Goal: Task Accomplishment & Management: Complete application form

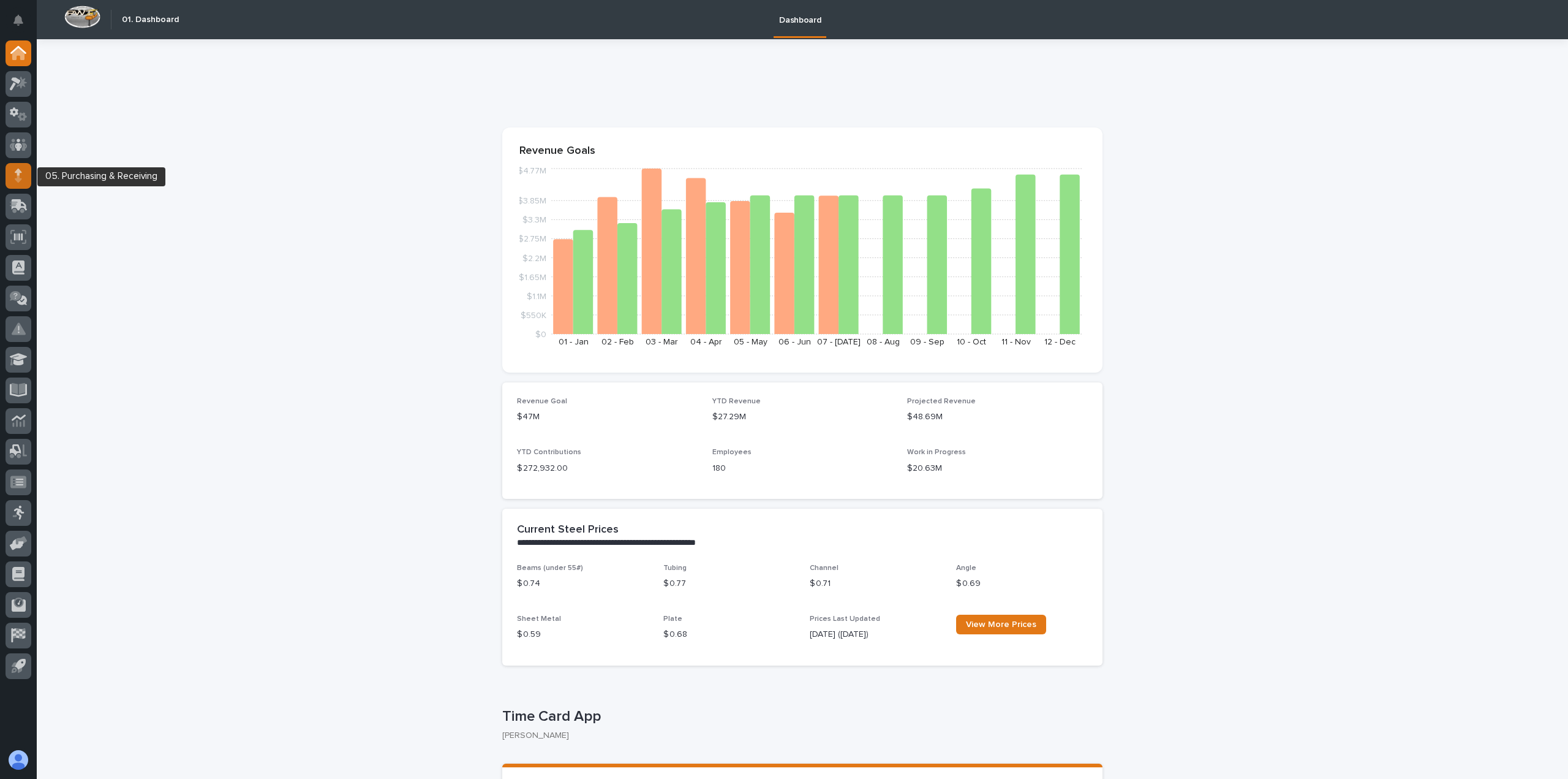
click at [24, 185] on div at bounding box center [19, 176] width 26 height 26
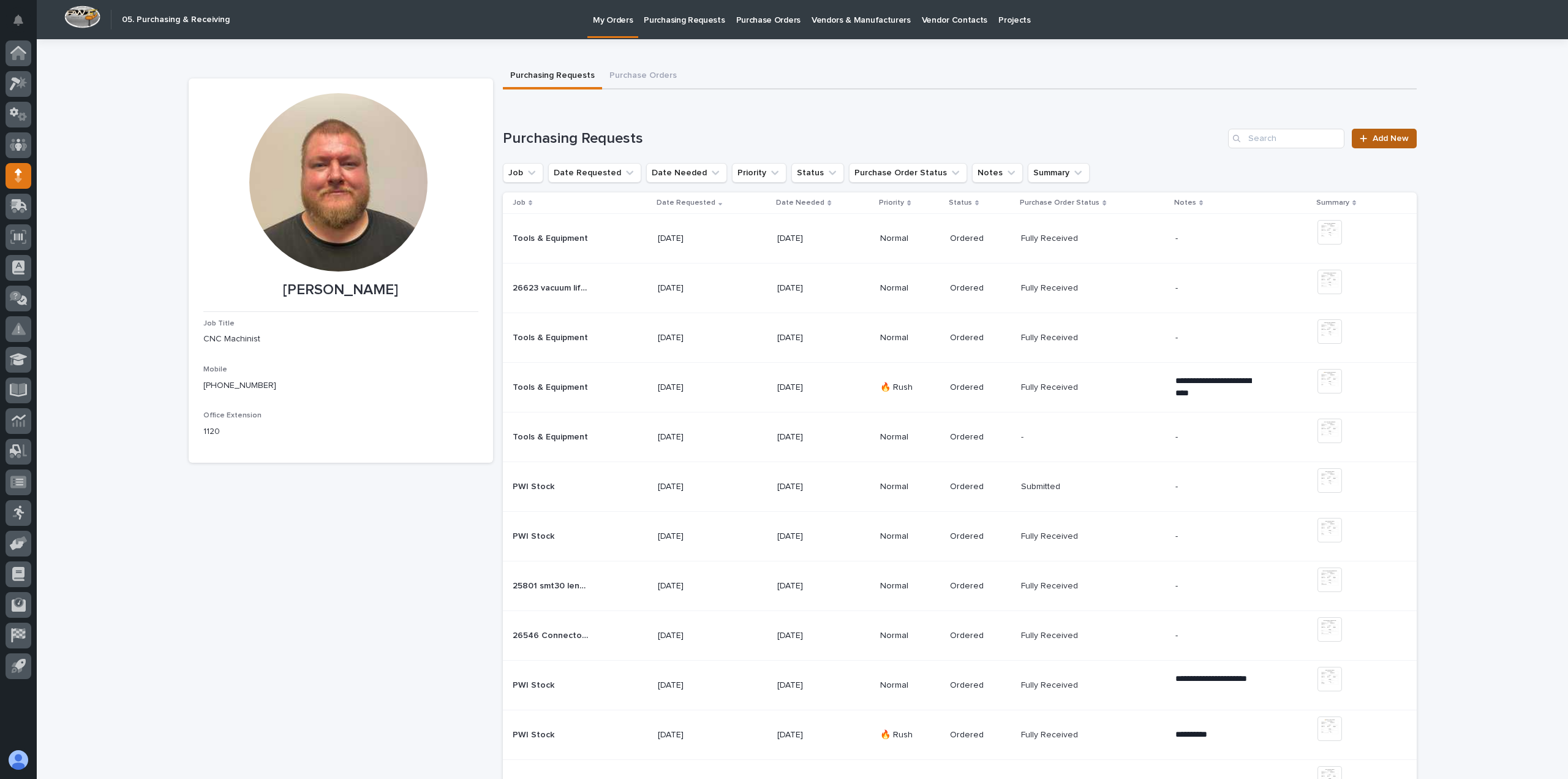
click at [1373, 142] on span "Add New" at bounding box center [1390, 138] width 36 height 9
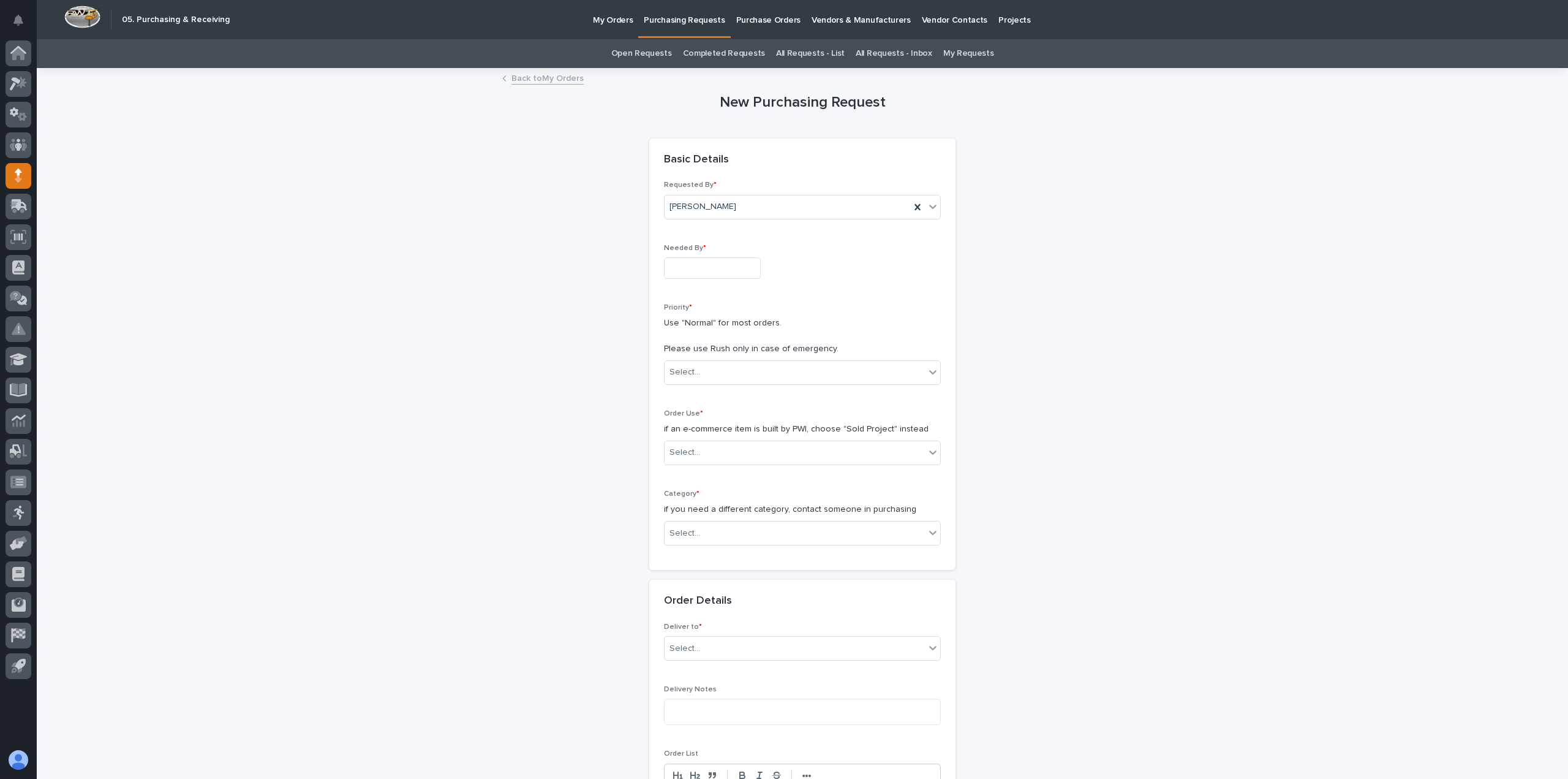
click at [743, 255] on div "Needed By *" at bounding box center [802, 265] width 277 height 44
click at [732, 263] on input "text" at bounding box center [713, 268] width 97 height 22
click at [701, 201] on div "27" at bounding box center [700, 207] width 17 height 17
type input "**********"
click at [728, 375] on div "Select..." at bounding box center [794, 372] width 260 height 21
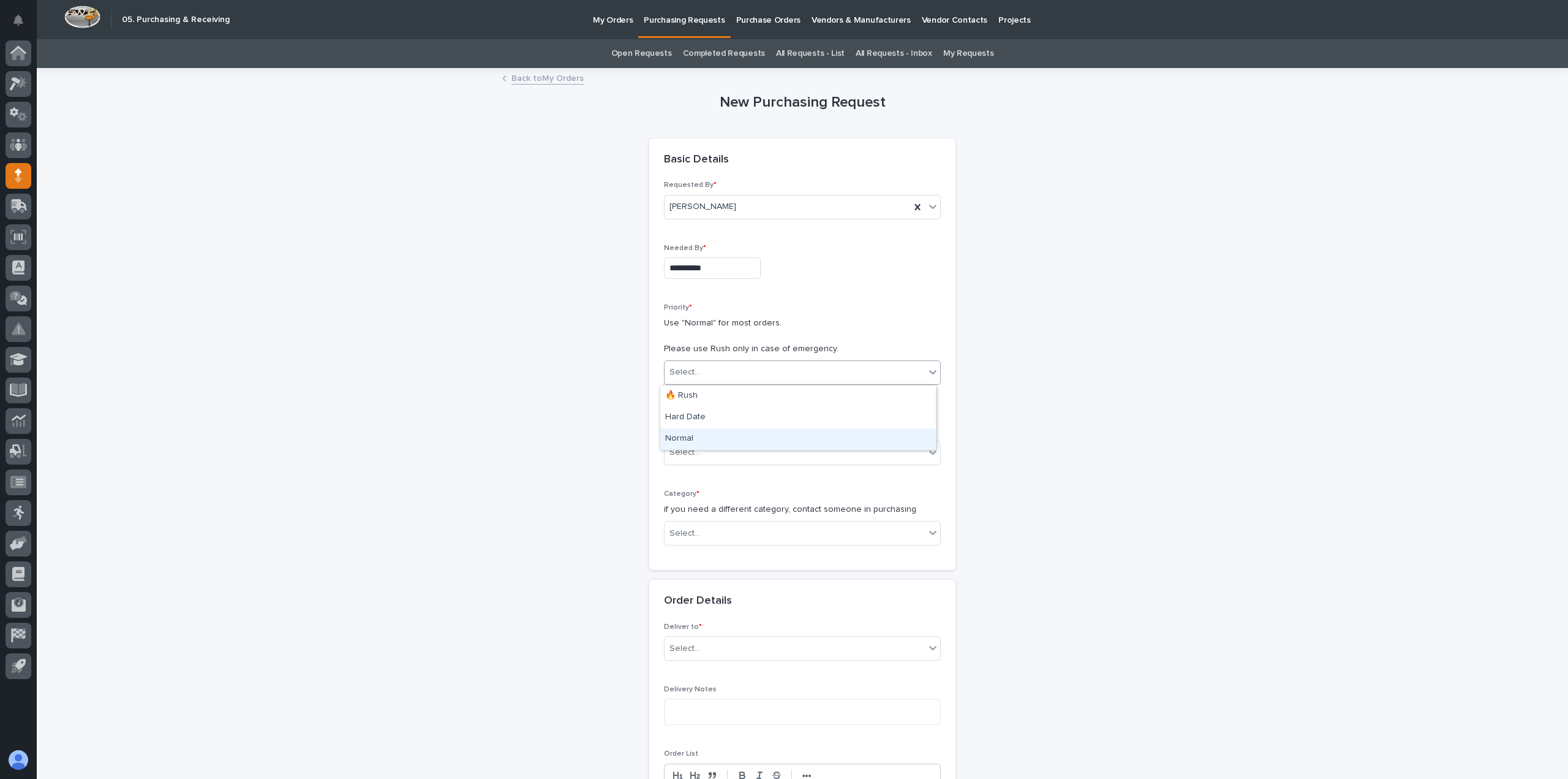
click at [714, 443] on div "Normal" at bounding box center [798, 439] width 276 height 22
click at [715, 452] on div "Select..." at bounding box center [794, 453] width 260 height 21
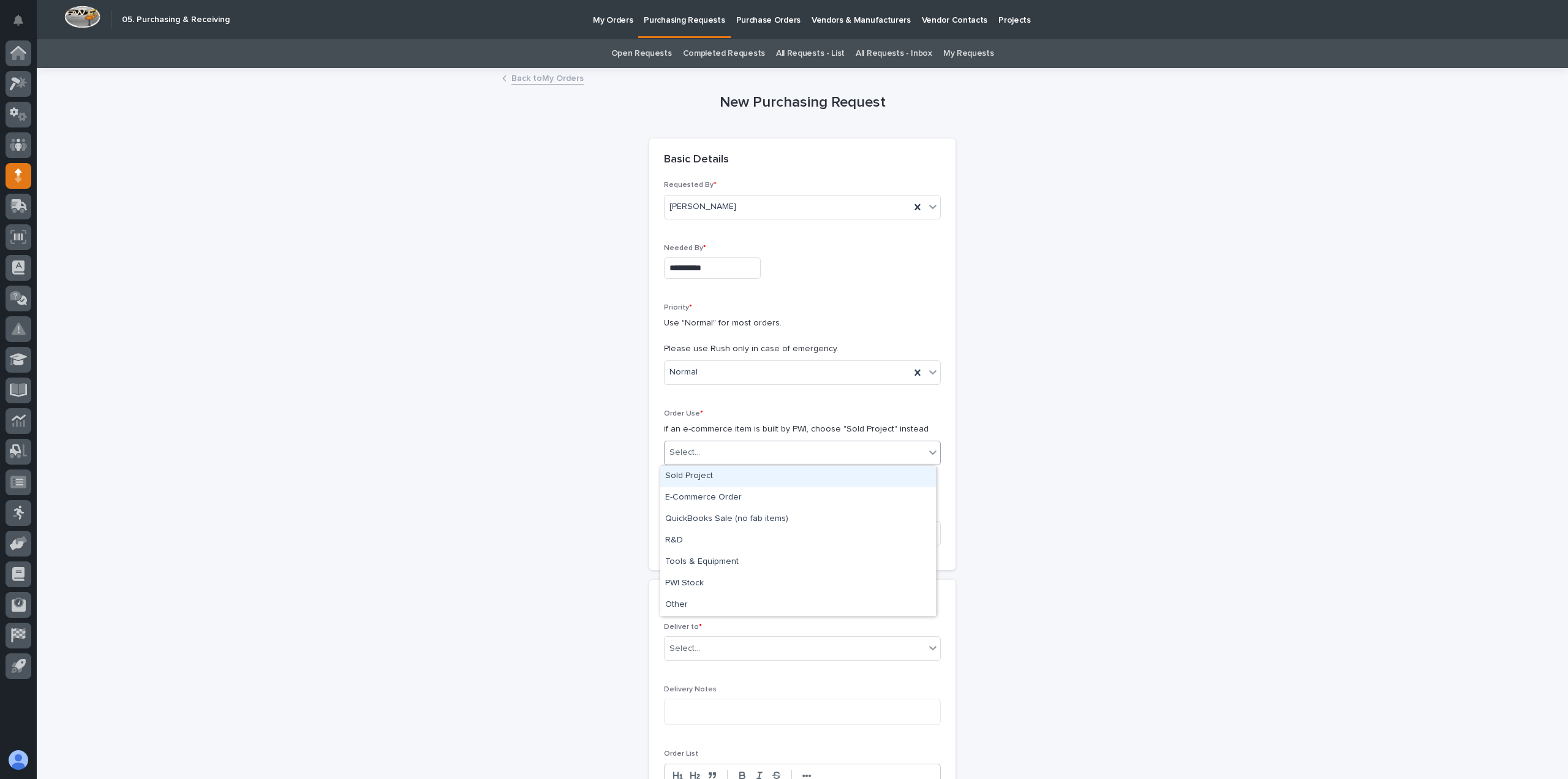
click at [715, 476] on div "Sold Project" at bounding box center [798, 476] width 276 height 22
click at [715, 460] on div "Sold Project" at bounding box center [786, 453] width 245 height 21
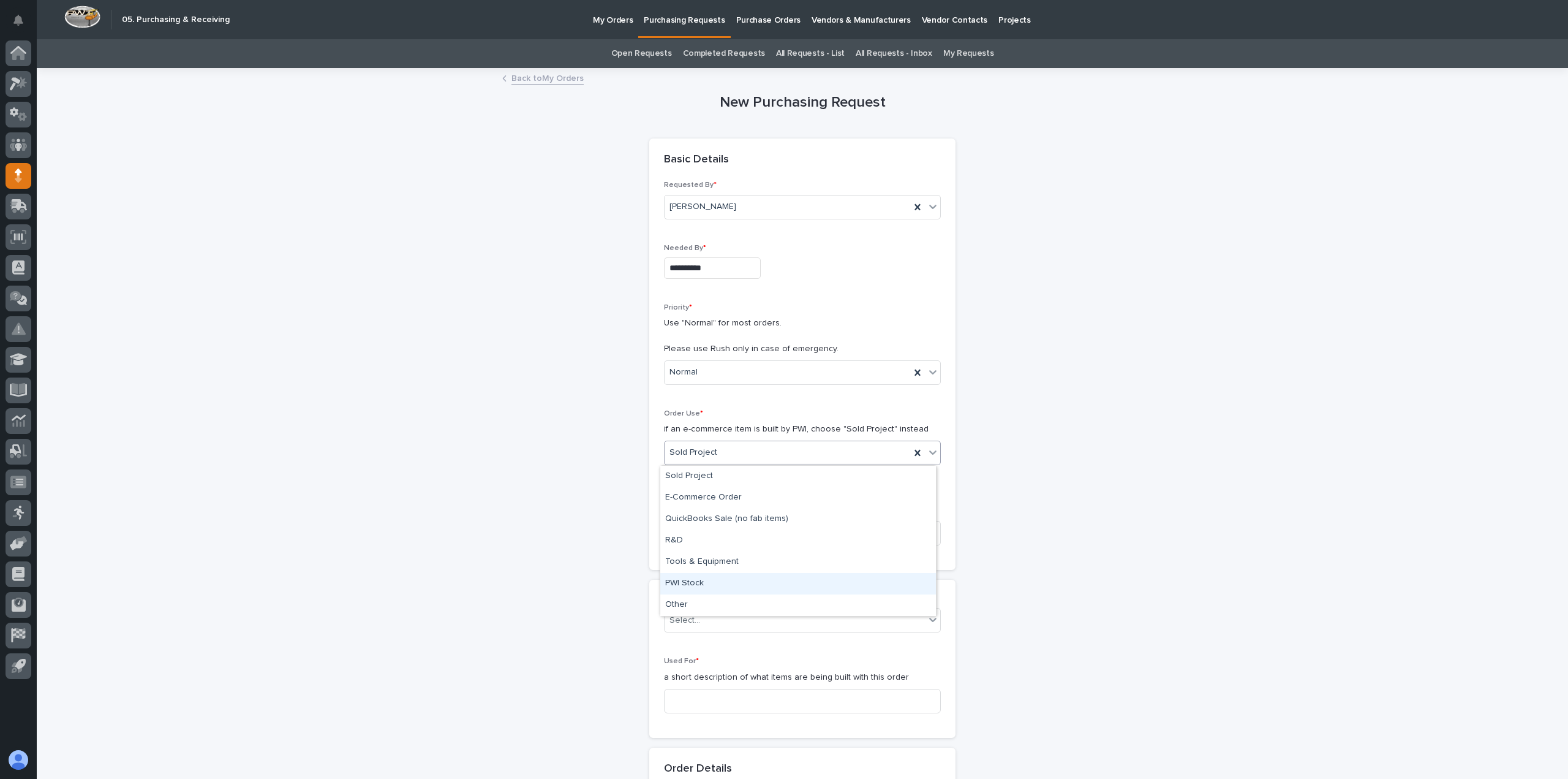
click at [704, 591] on div "PWI Stock" at bounding box center [798, 584] width 276 height 22
click at [712, 535] on div "Select..." at bounding box center [794, 533] width 260 height 21
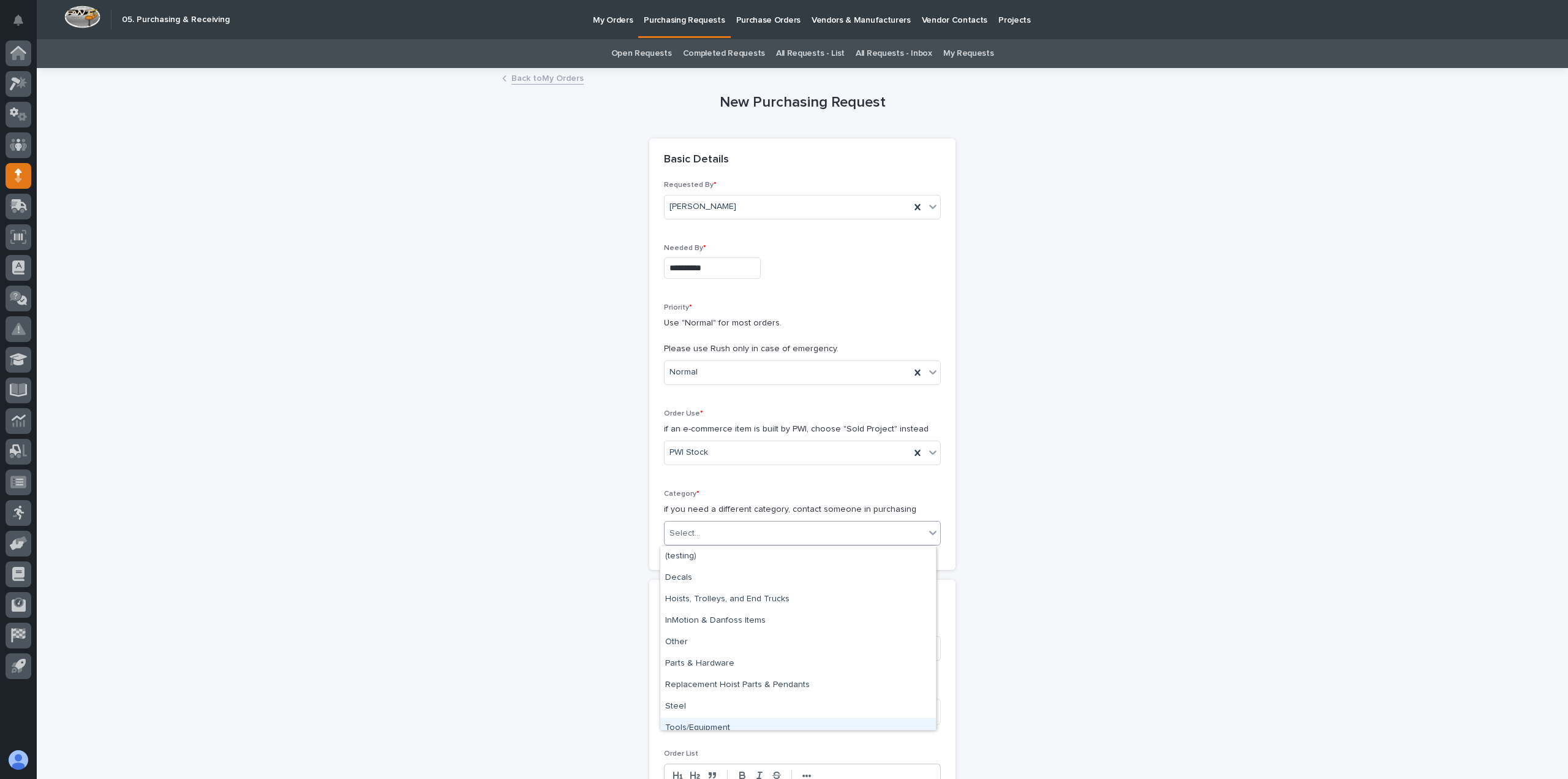
click at [696, 721] on div "Tools/Equipment" at bounding box center [798, 729] width 276 height 22
click at [728, 655] on div "Select..." at bounding box center [794, 648] width 260 height 21
click at [714, 669] on div "PWI" at bounding box center [798, 672] width 276 height 22
click at [706, 690] on span "Delivery Notes" at bounding box center [690, 688] width 52 height 7
click at [706, 701] on textarea at bounding box center [802, 711] width 277 height 27
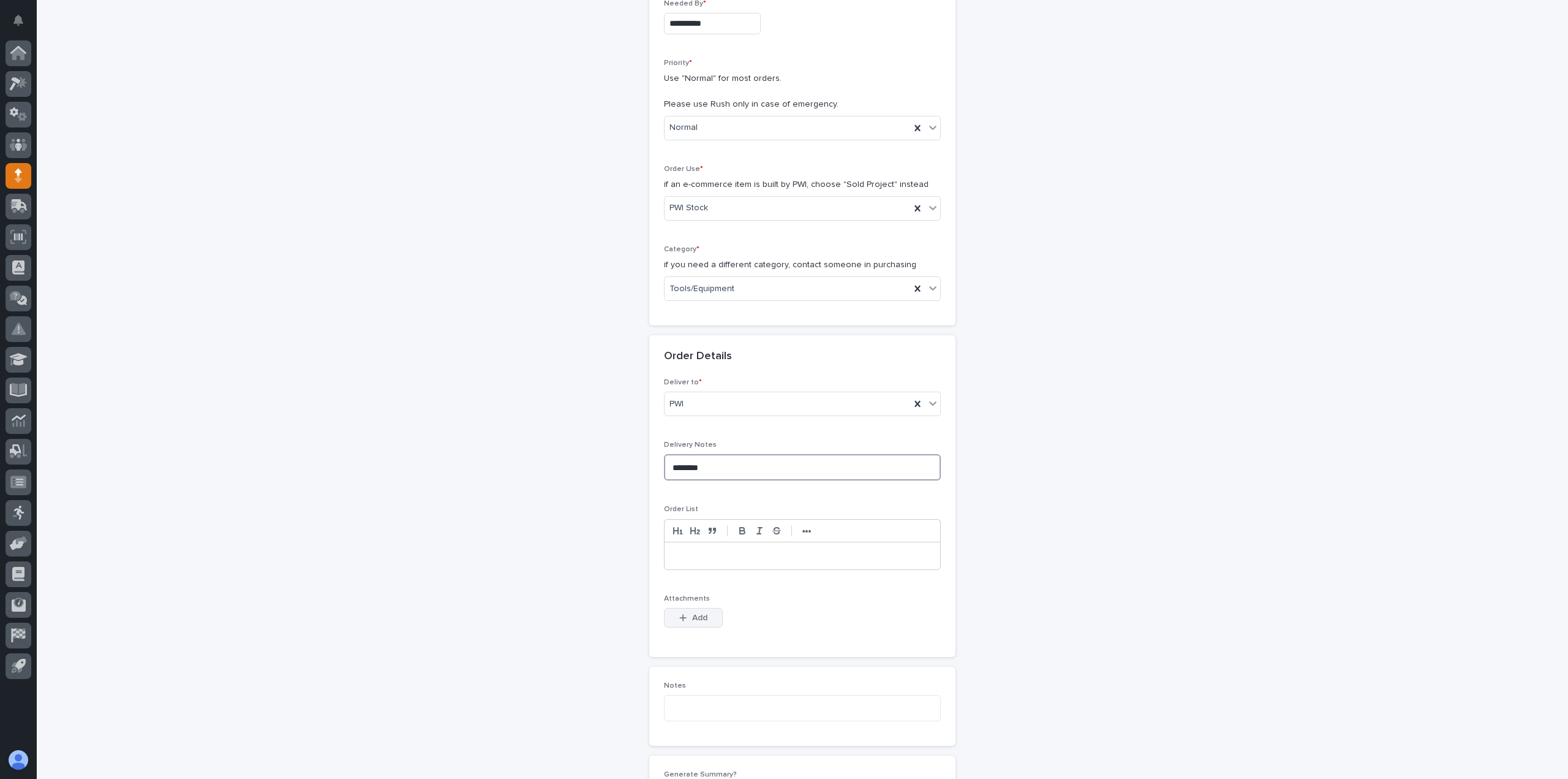
scroll to position [246, 0]
type textarea "****"
click at [725, 551] on p at bounding box center [801, 555] width 257 height 12
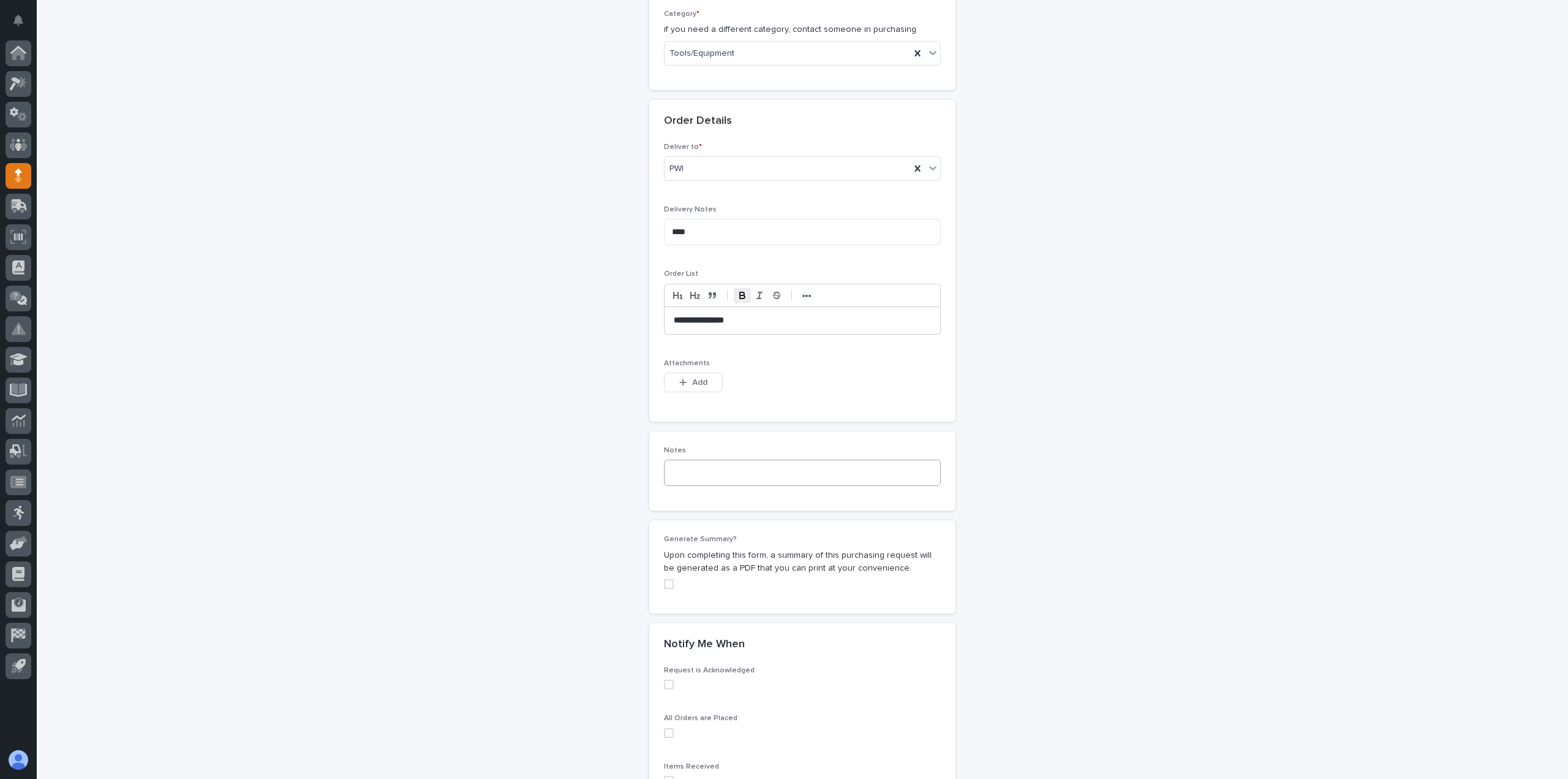
scroll to position [490, 0]
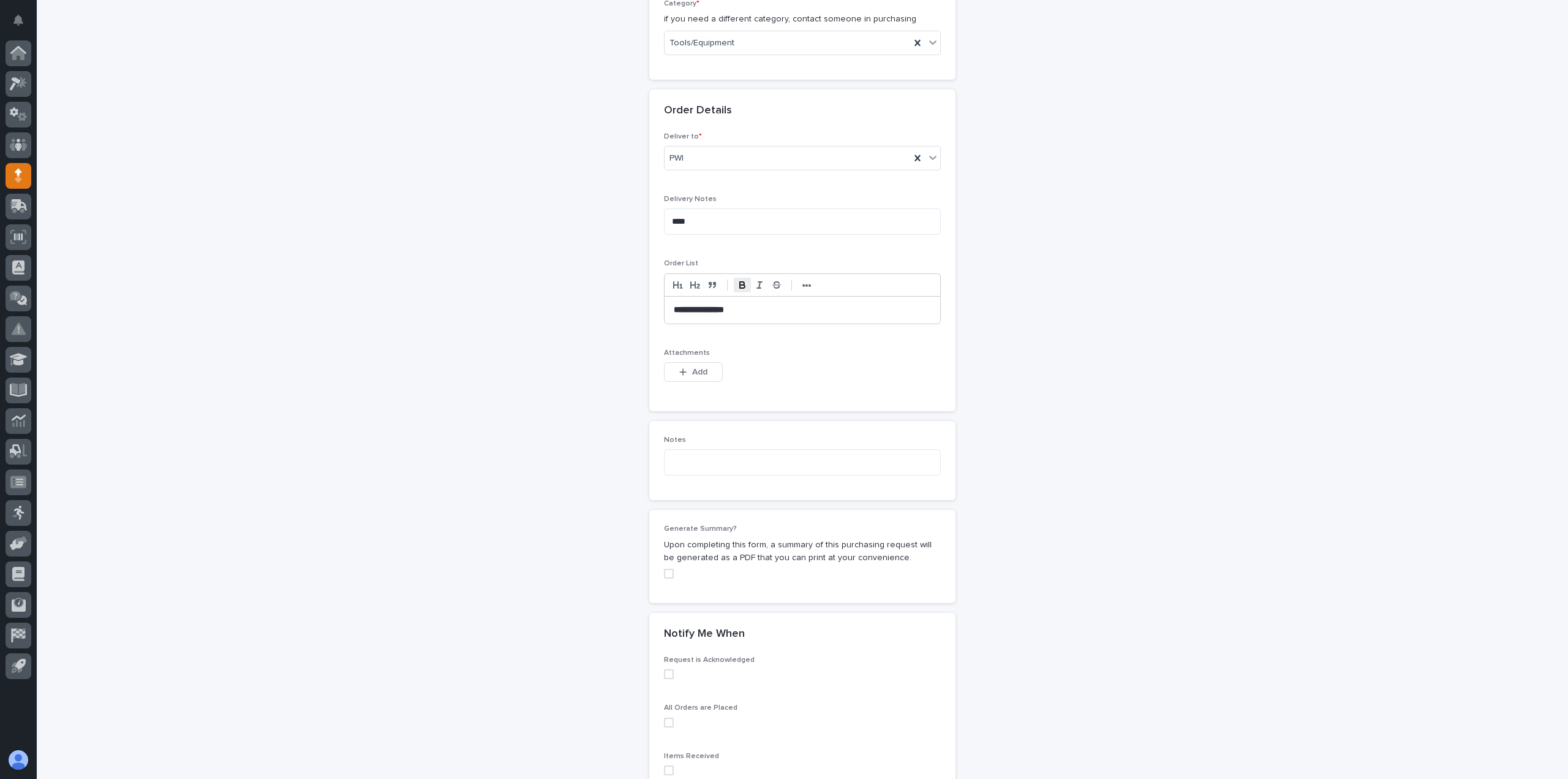
click at [668, 672] on span at bounding box center [669, 673] width 10 height 10
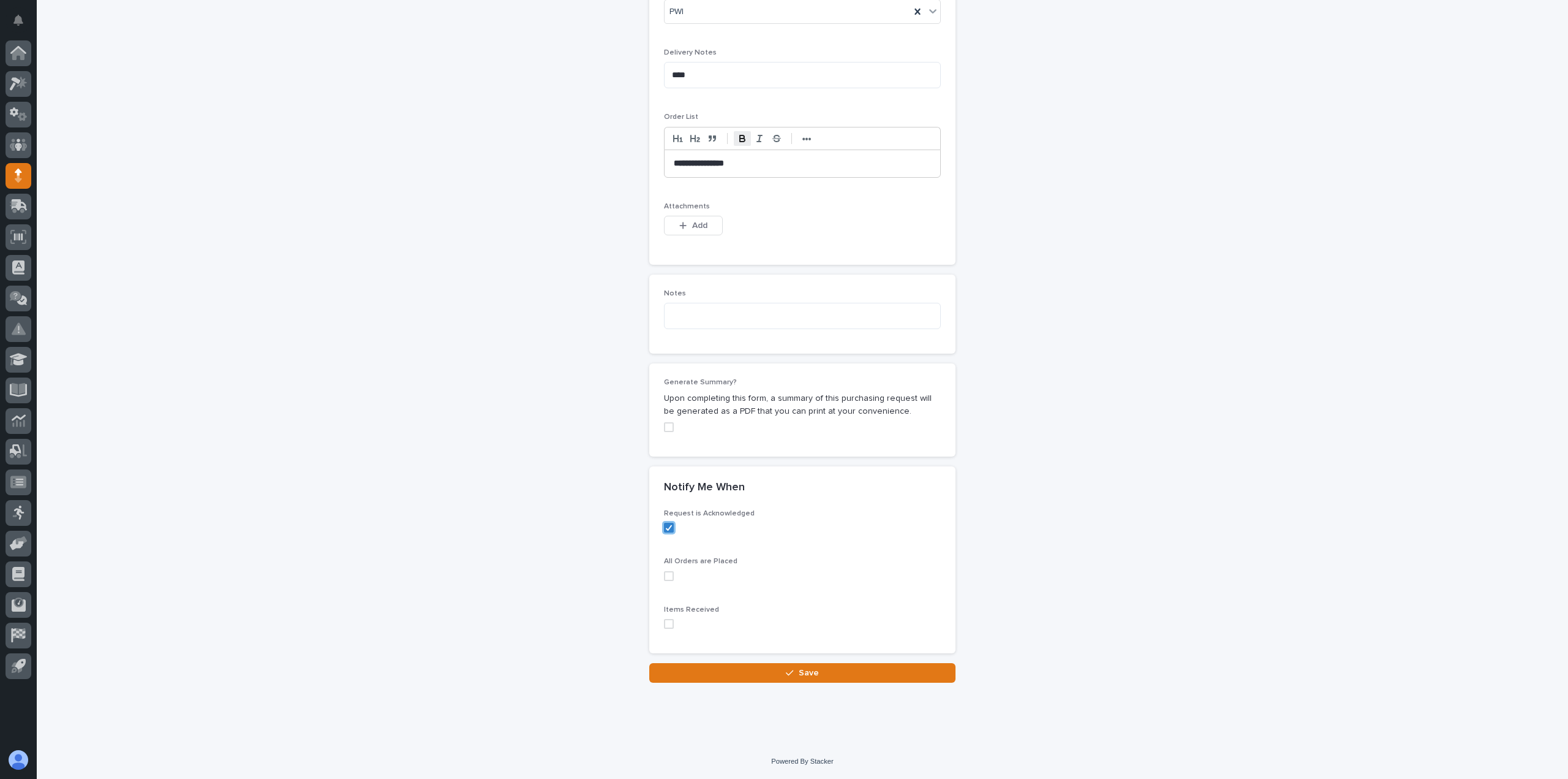
click at [664, 577] on span at bounding box center [669, 576] width 10 height 10
click at [664, 619] on span at bounding box center [669, 624] width 10 height 10
click at [701, 670] on button "Save" at bounding box center [802, 673] width 307 height 20
